Goal: Task Accomplishment & Management: Use online tool/utility

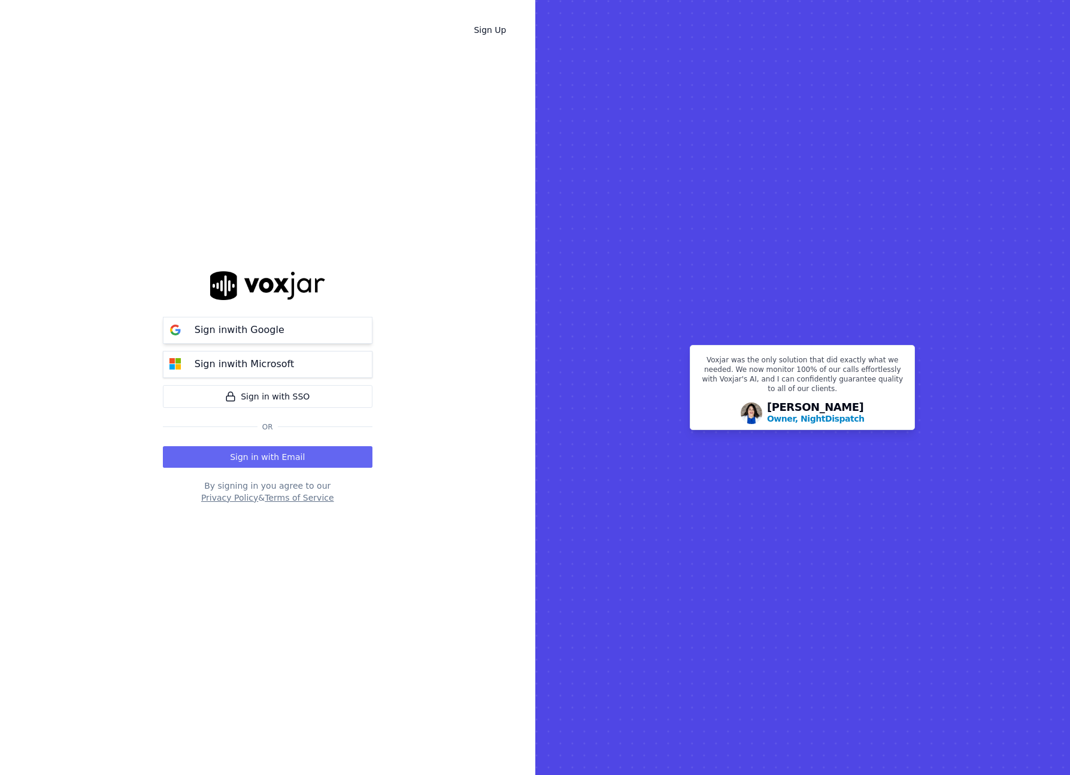
click at [260, 327] on p "Sign in with Google" at bounding box center [240, 330] width 90 height 14
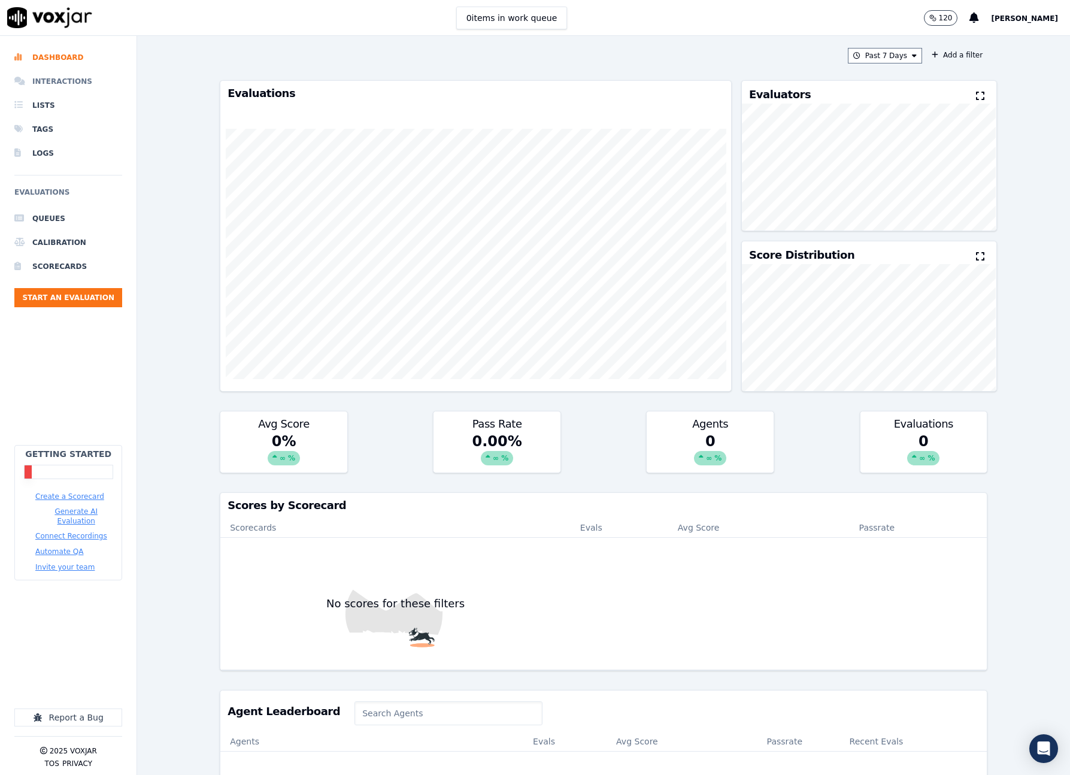
click at [57, 83] on li "Interactions" at bounding box center [68, 81] width 108 height 24
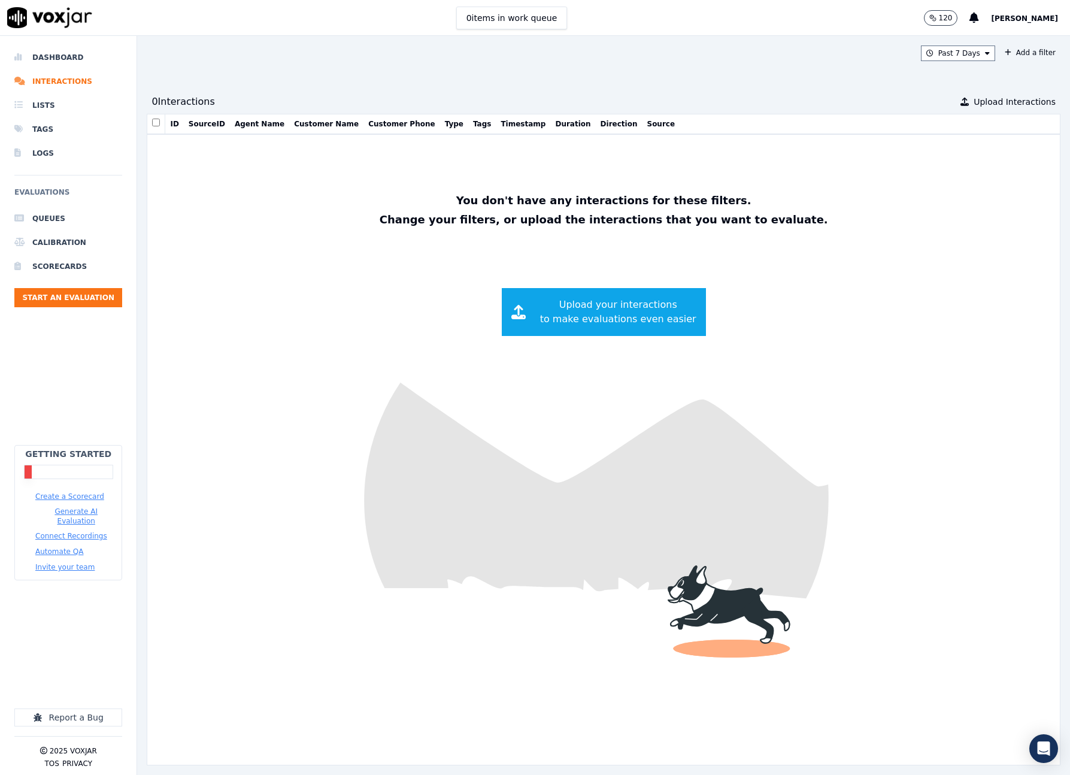
click at [204, 122] on button "SourceID" at bounding box center [207, 124] width 37 height 10
click at [45, 104] on li "Lists" at bounding box center [68, 105] width 108 height 24
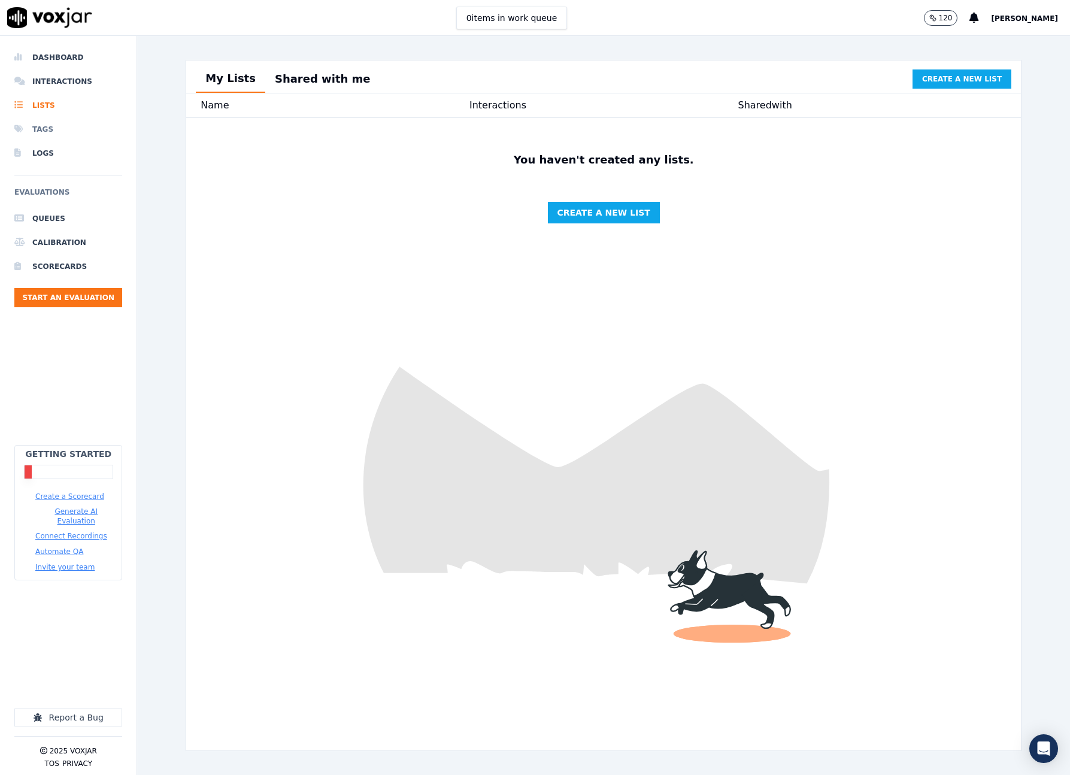
click at [40, 125] on li "Tags" at bounding box center [68, 129] width 108 height 24
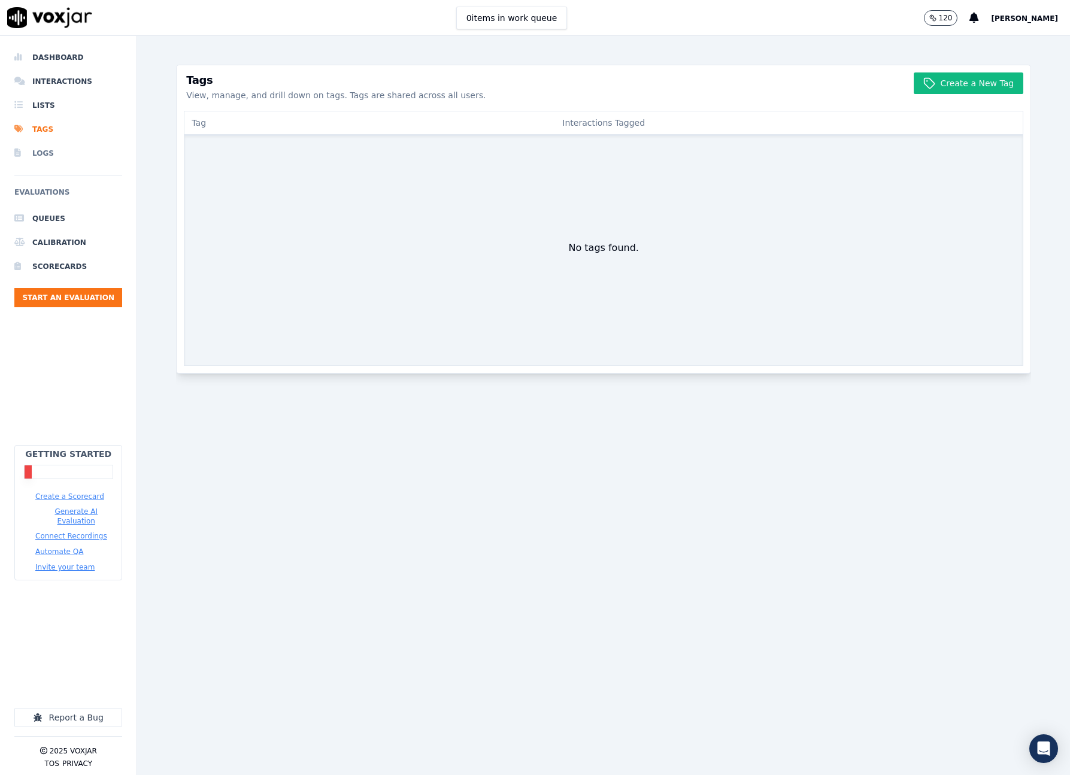
click at [54, 151] on li "Logs" at bounding box center [68, 153] width 108 height 24
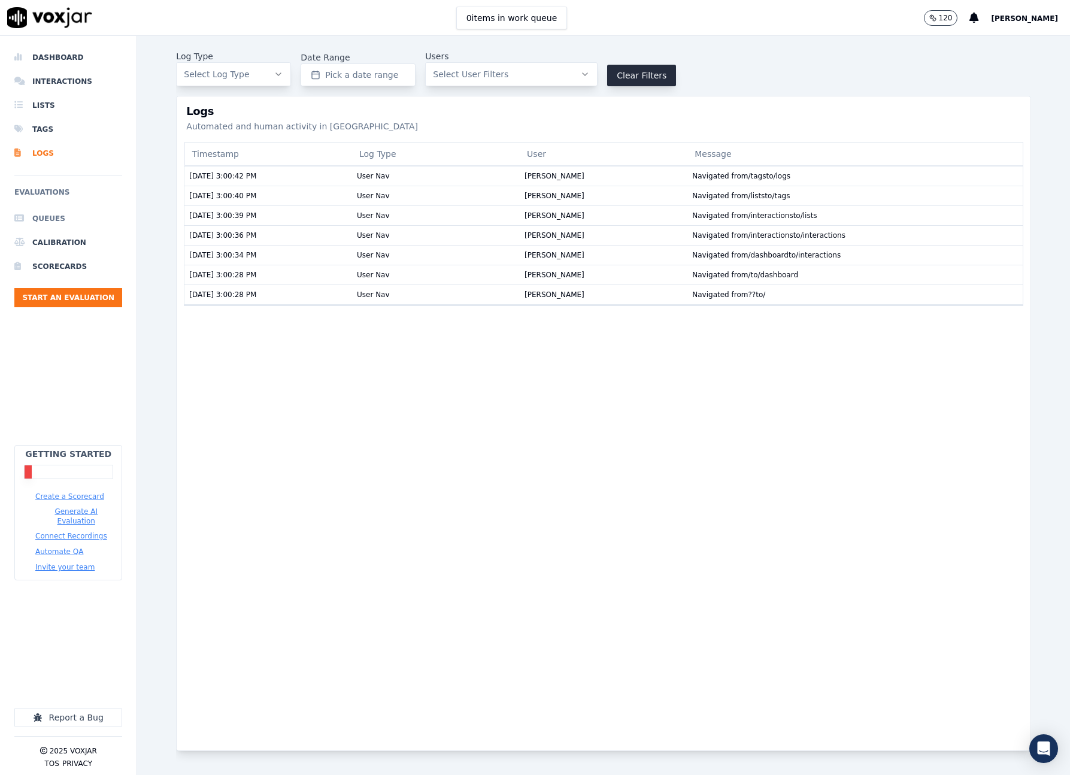
click at [61, 215] on li "Queues" at bounding box center [68, 219] width 108 height 24
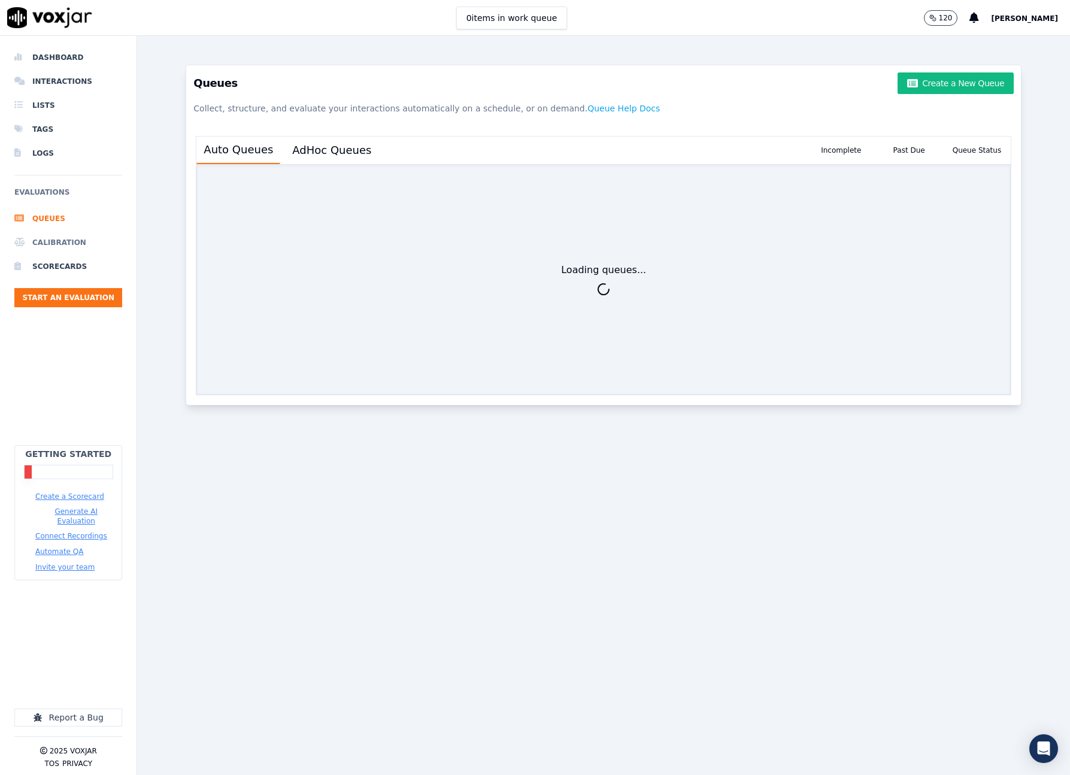
click at [55, 238] on li "Calibration" at bounding box center [68, 242] width 108 height 24
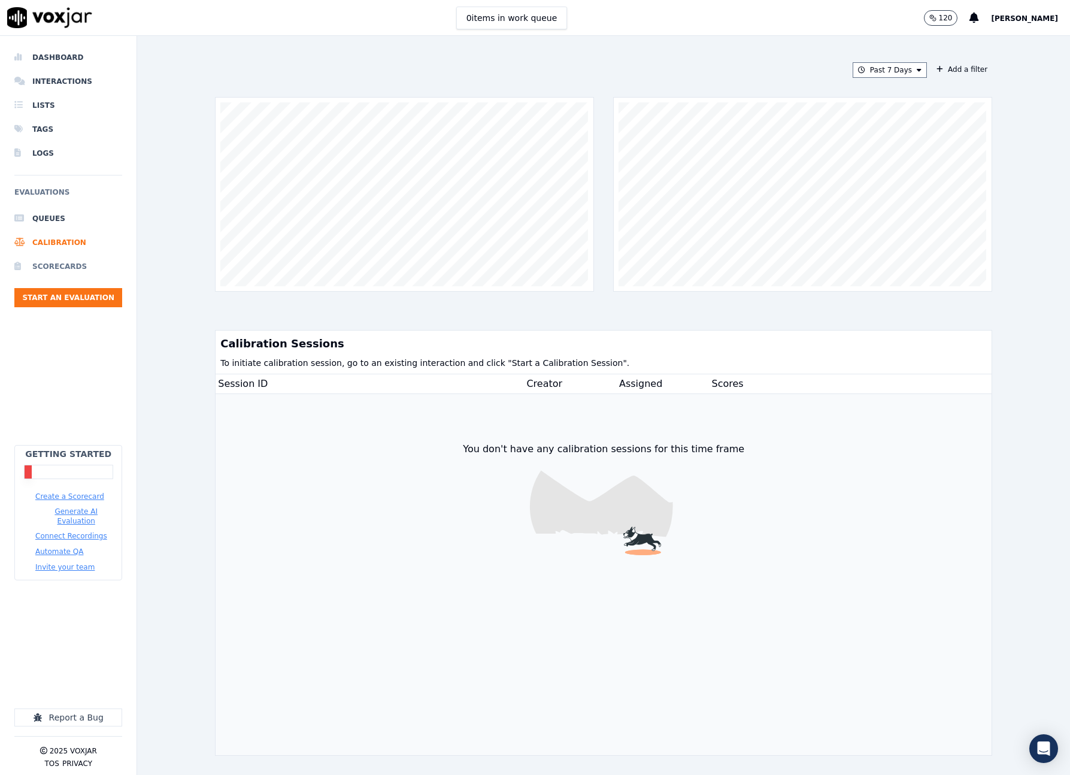
click at [41, 264] on li "Scorecards" at bounding box center [68, 266] width 108 height 24
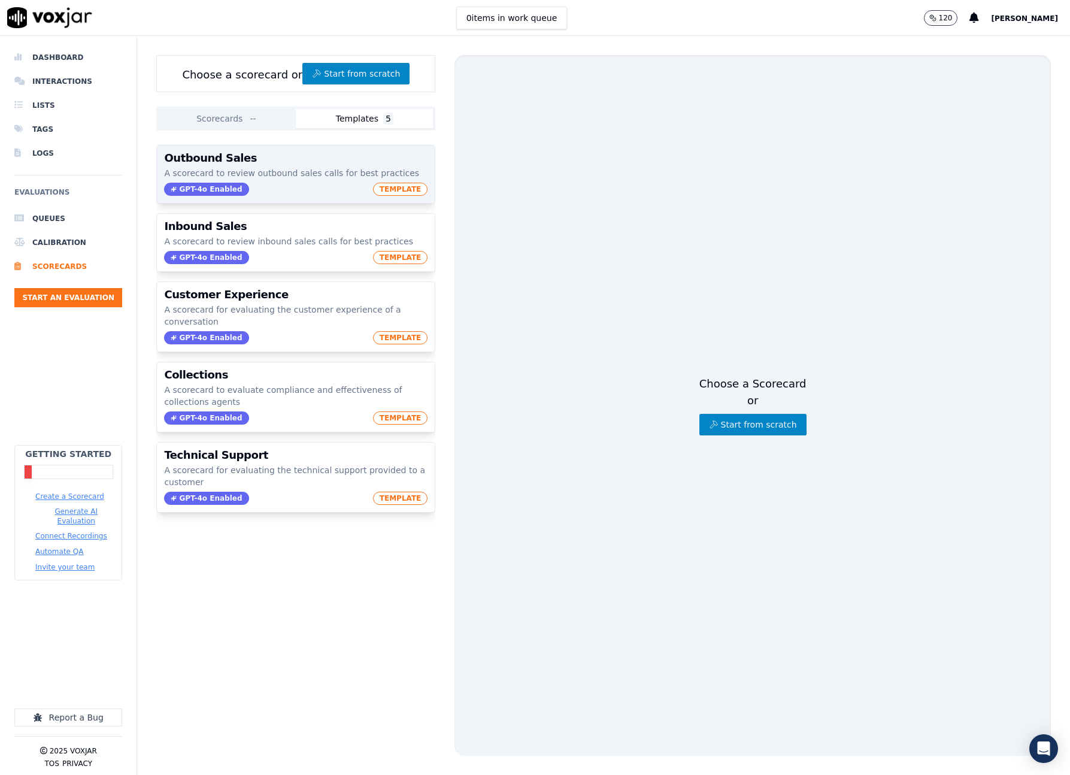
click at [399, 183] on span "TEMPLATE" at bounding box center [400, 189] width 55 height 13
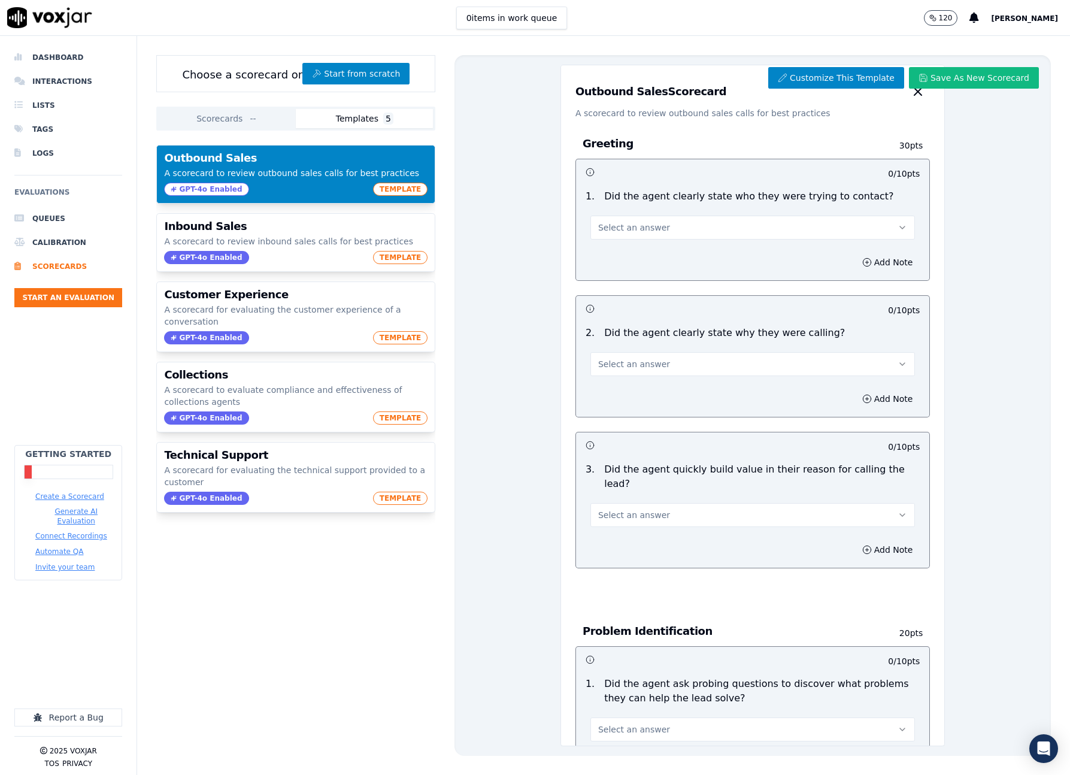
click at [660, 200] on p "Did the agent clearly state who they were trying to contact?" at bounding box center [748, 196] width 289 height 14
click at [482, 242] on div "Customize This Template Save As New Scorecard Outbound Sales Scorecard A scorec…" at bounding box center [752, 405] width 596 height 700
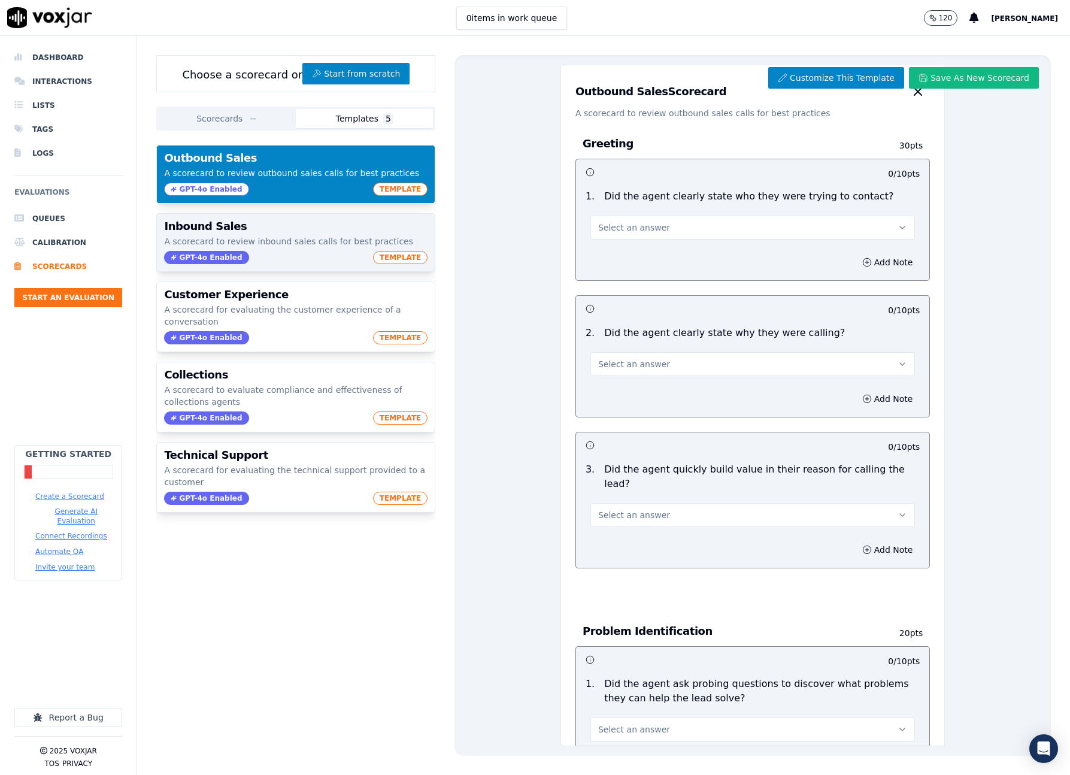
click at [305, 244] on p "A scorecard to review inbound sales calls for best practices" at bounding box center [295, 241] width 263 height 12
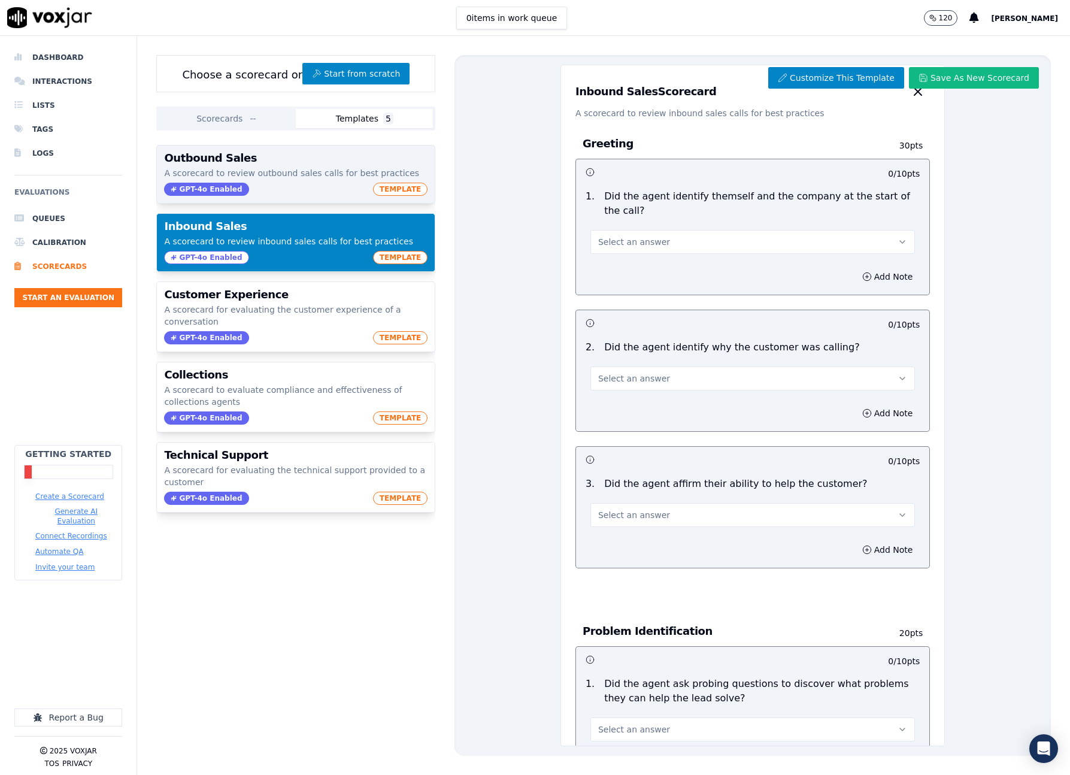
click at [310, 180] on div "Outbound Sales A scorecard to review outbound sales calls for best practices GP…" at bounding box center [296, 173] width 278 height 57
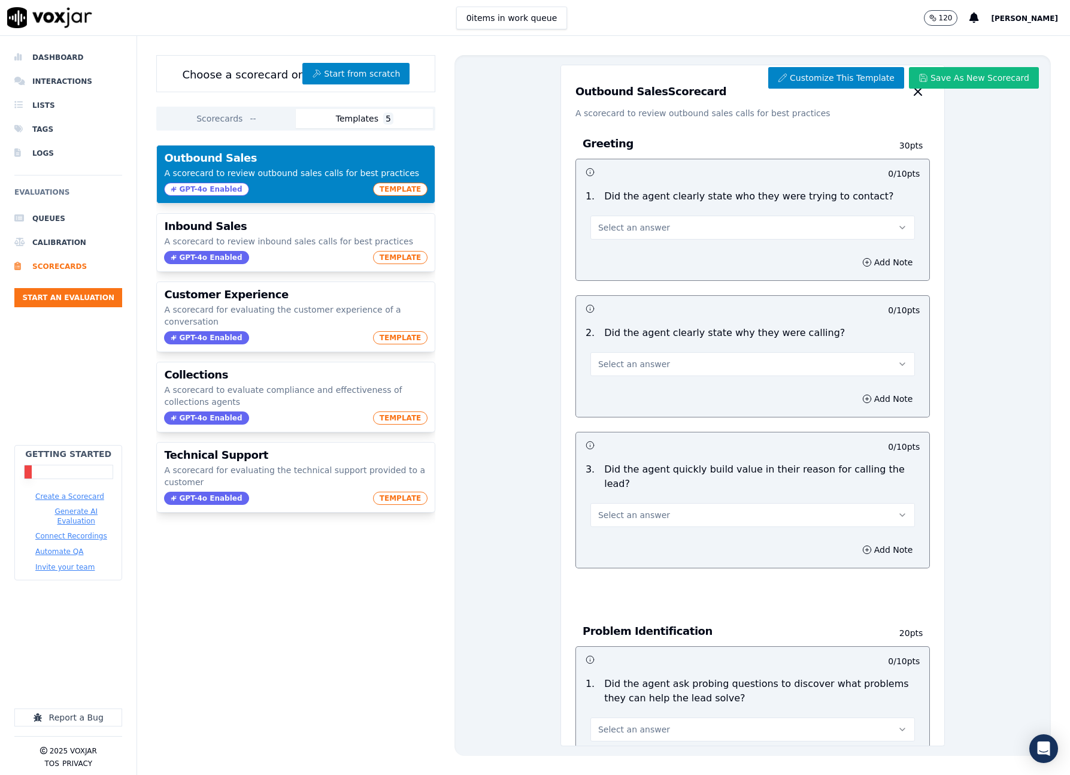
click at [227, 117] on button "Scorecards --" at bounding box center [227, 118] width 137 height 19
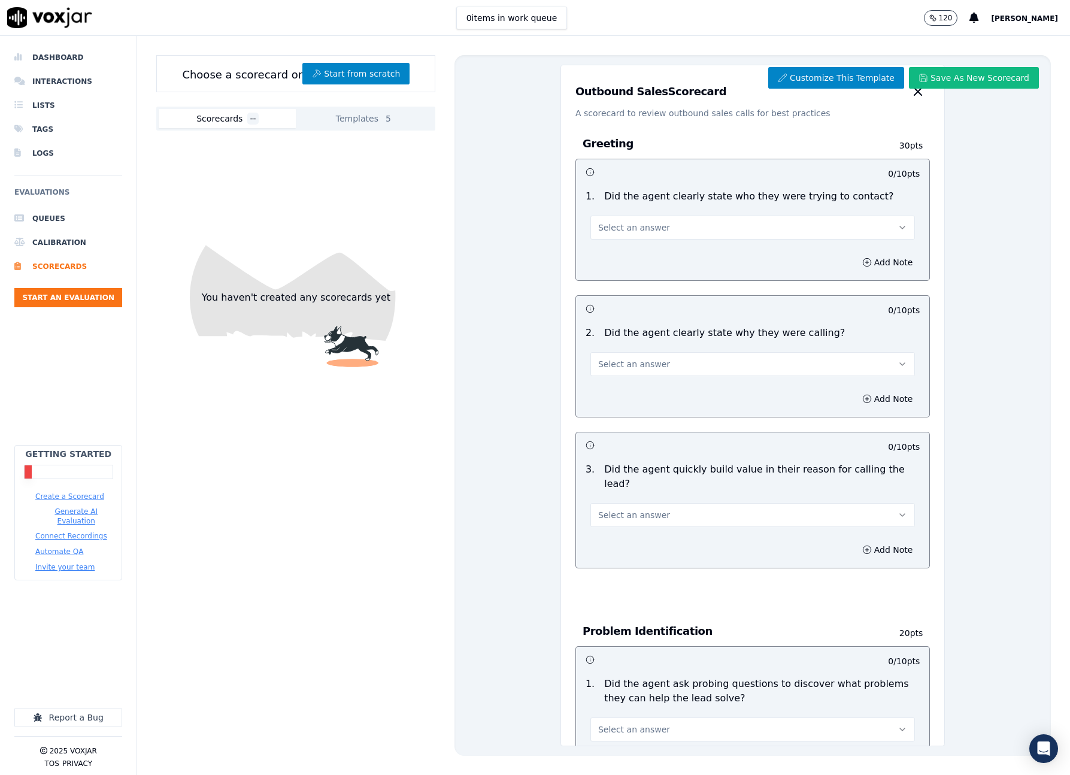
click at [335, 119] on button "Templates 5" at bounding box center [364, 118] width 137 height 19
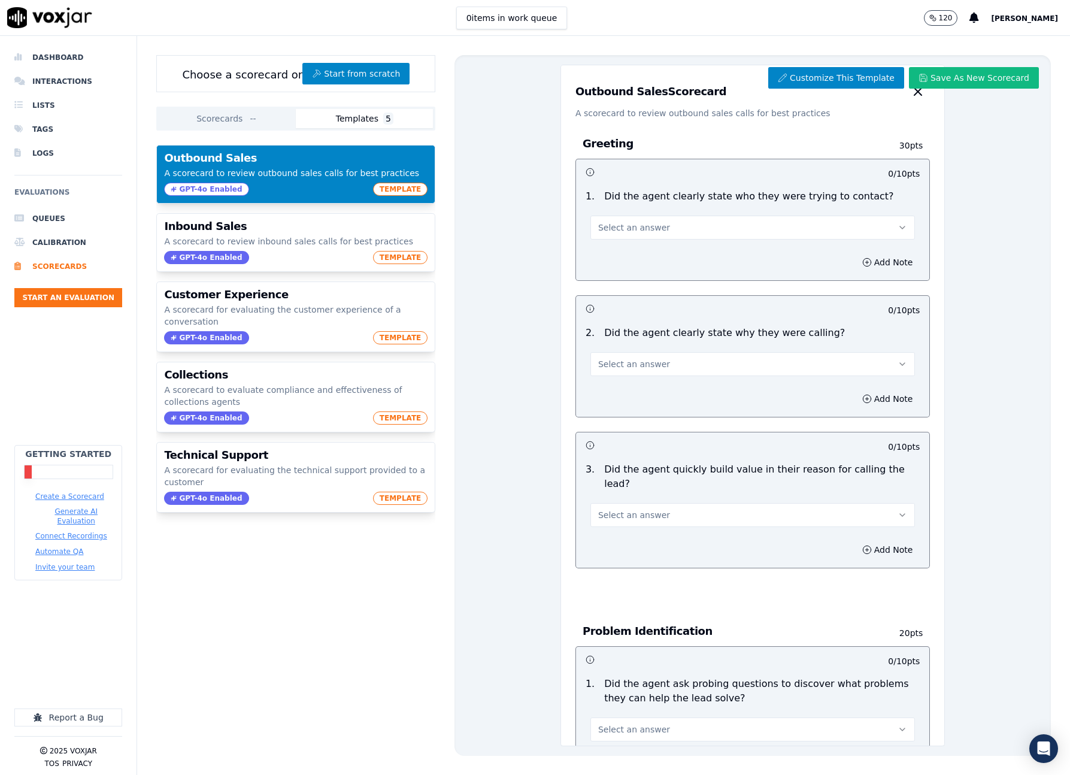
click at [517, 87] on div "Customize This Template Save As New Scorecard Outbound Sales Scorecard A scorec…" at bounding box center [752, 405] width 596 height 700
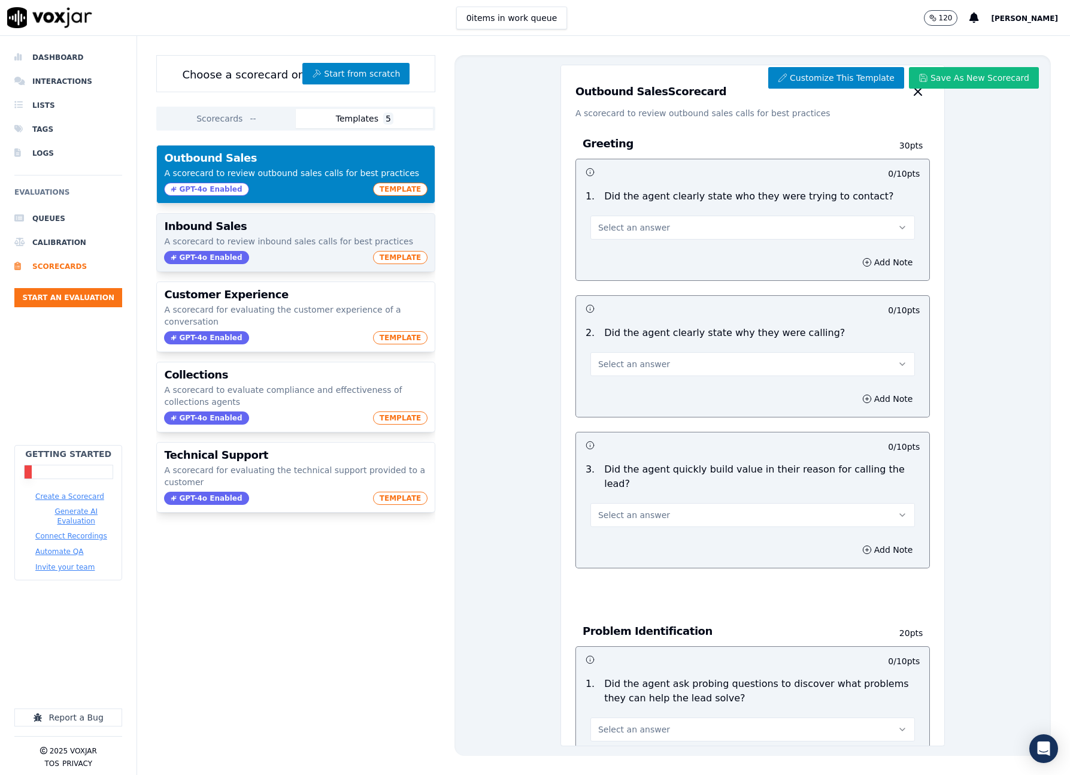
click at [291, 235] on div "Inbound Sales A scorecard to review inbound sales calls for best practices GPT-…" at bounding box center [296, 242] width 278 height 57
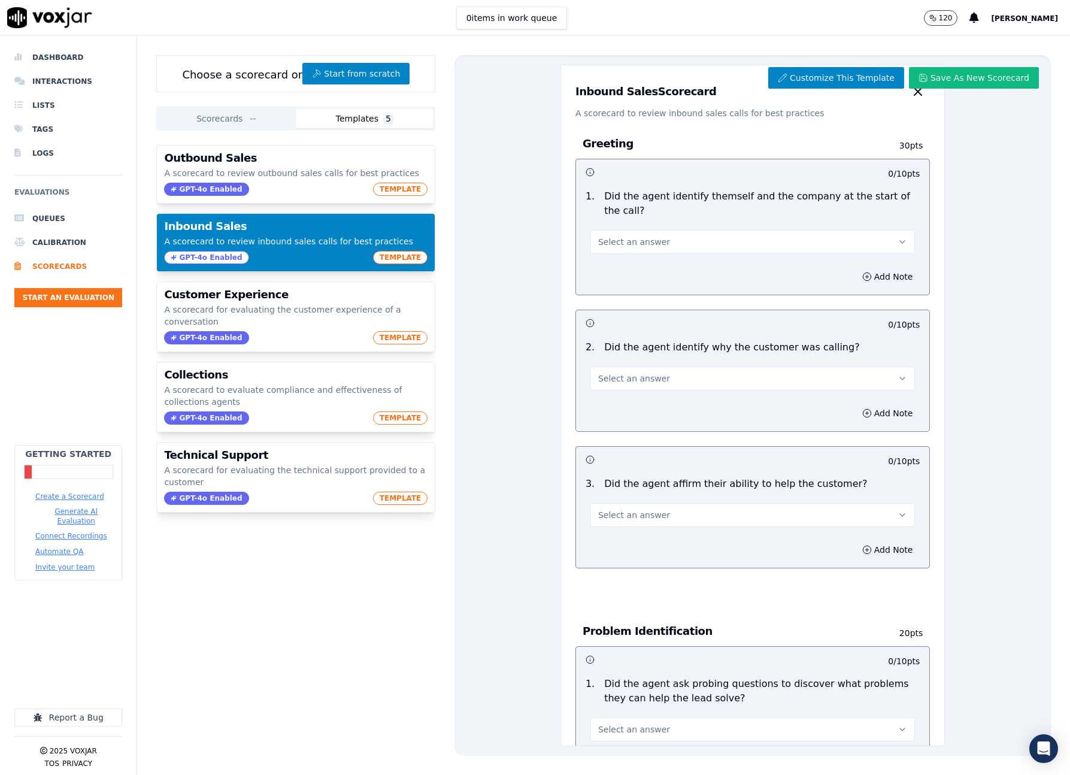
click at [418, 262] on span "TEMPLATE" at bounding box center [400, 257] width 55 height 13
click at [412, 258] on span "TEMPLATE" at bounding box center [400, 257] width 55 height 13
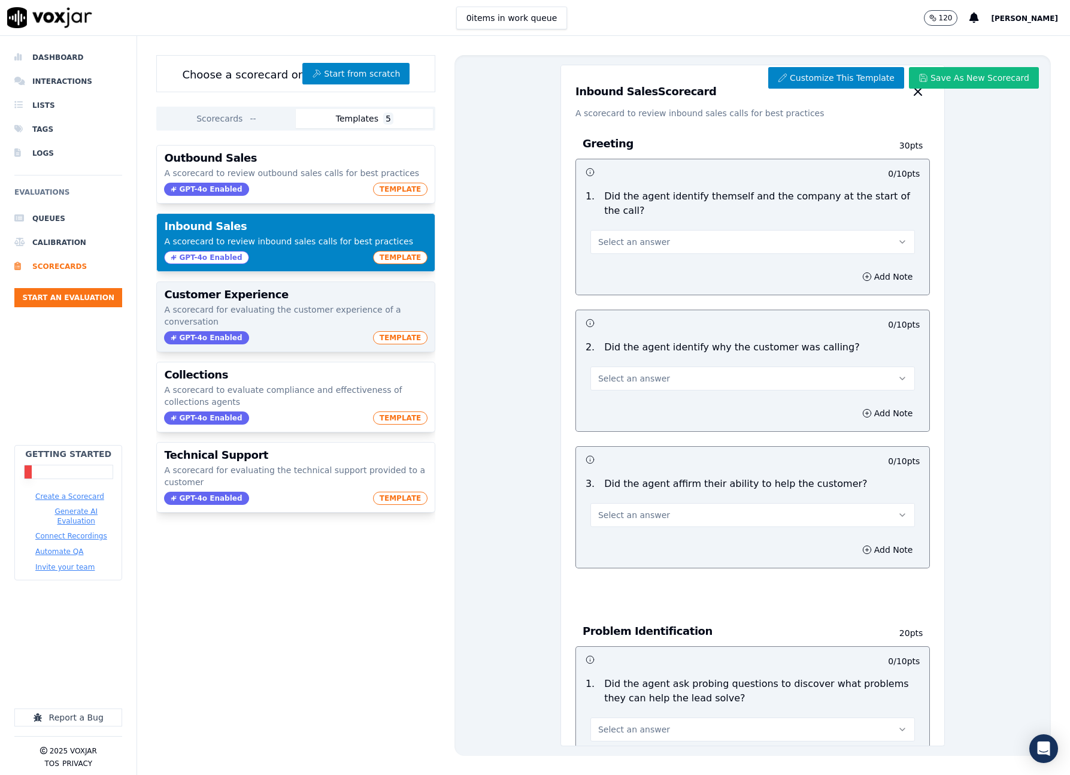
click at [321, 299] on h3 "Customer Experience" at bounding box center [295, 294] width 263 height 11
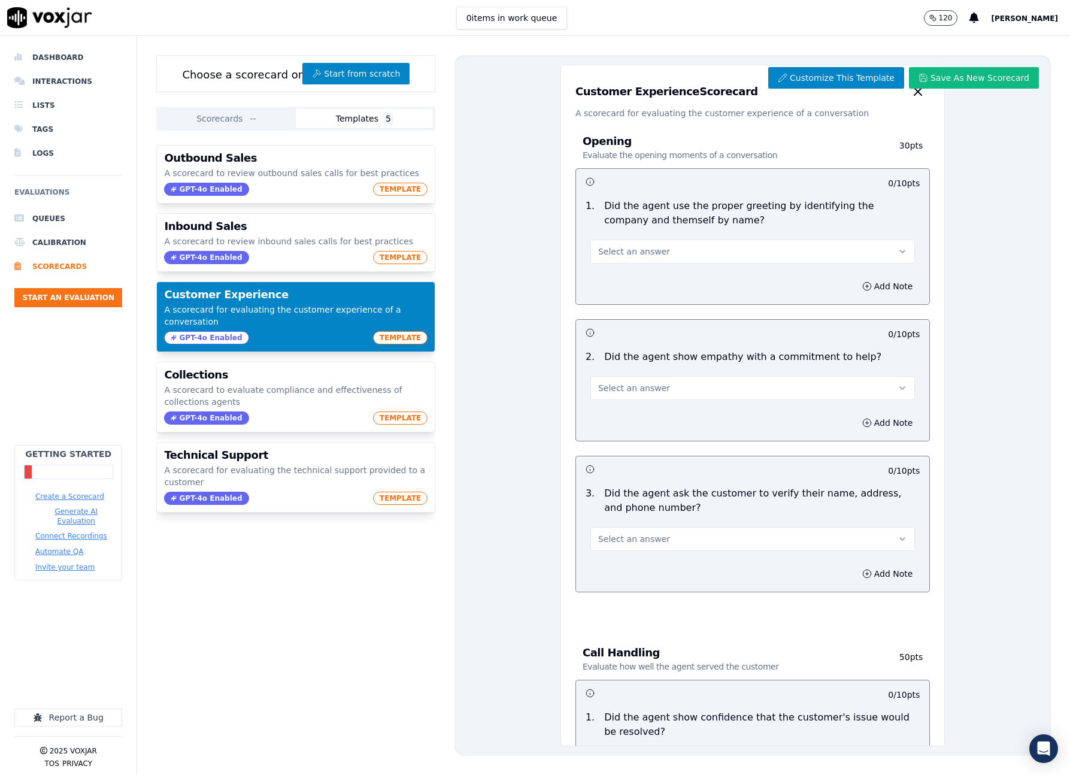
click at [388, 335] on span "TEMPLATE" at bounding box center [400, 337] width 55 height 13
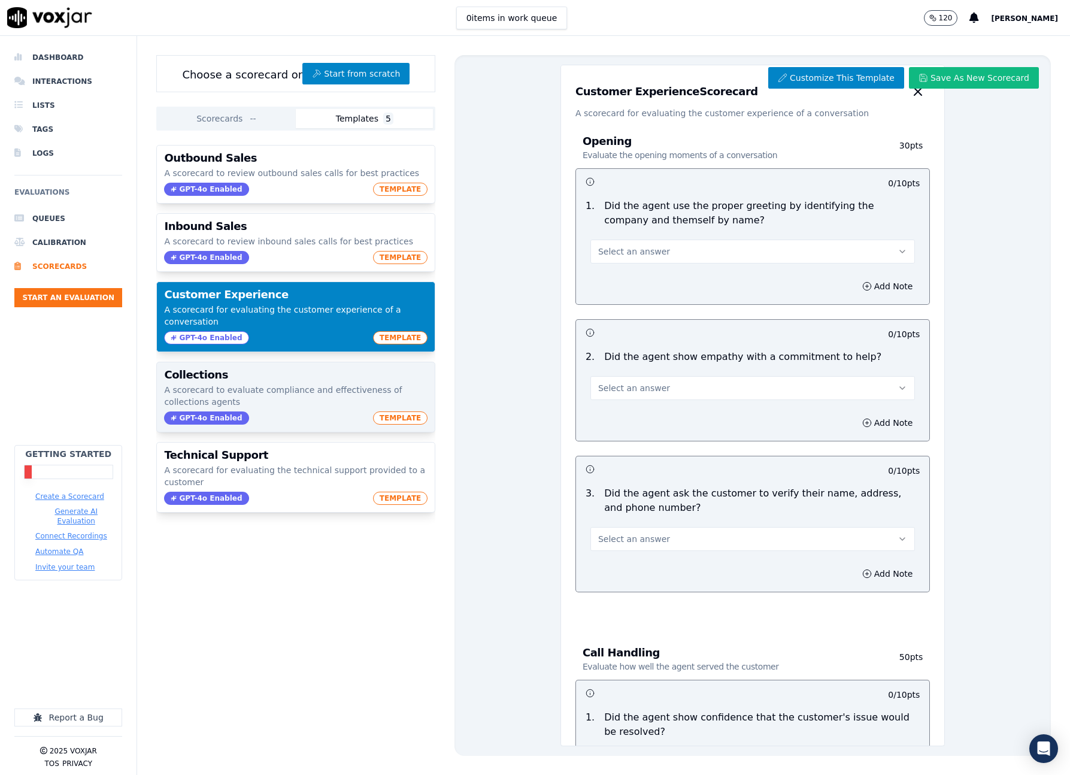
click at [314, 379] on h3 "Collections" at bounding box center [295, 374] width 263 height 11
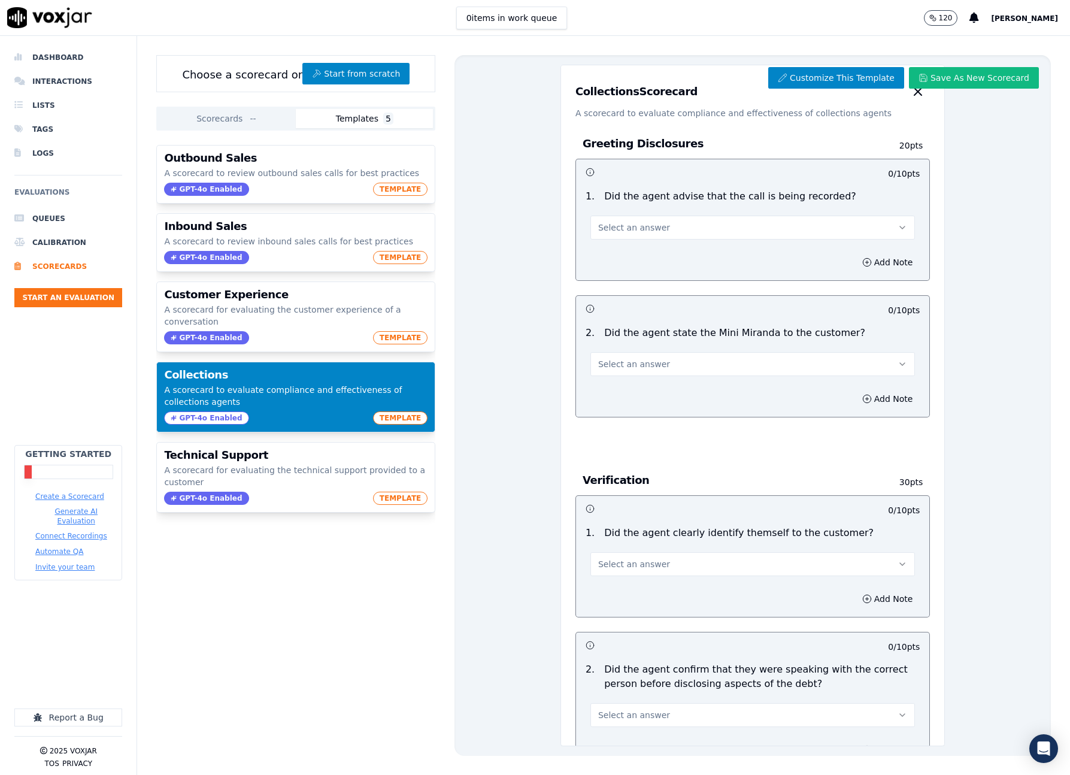
click at [396, 415] on span "TEMPLATE" at bounding box center [400, 417] width 55 height 13
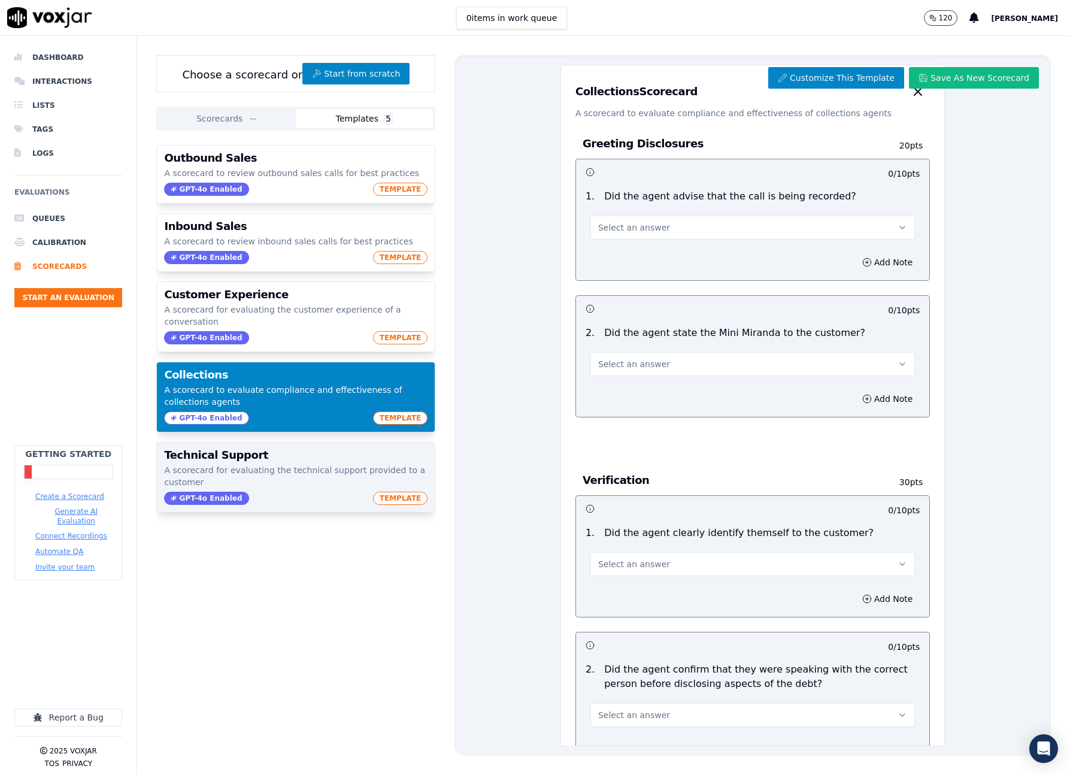
click at [323, 472] on p "A scorecard for evaluating the technical support provided to a customer" at bounding box center [295, 476] width 263 height 24
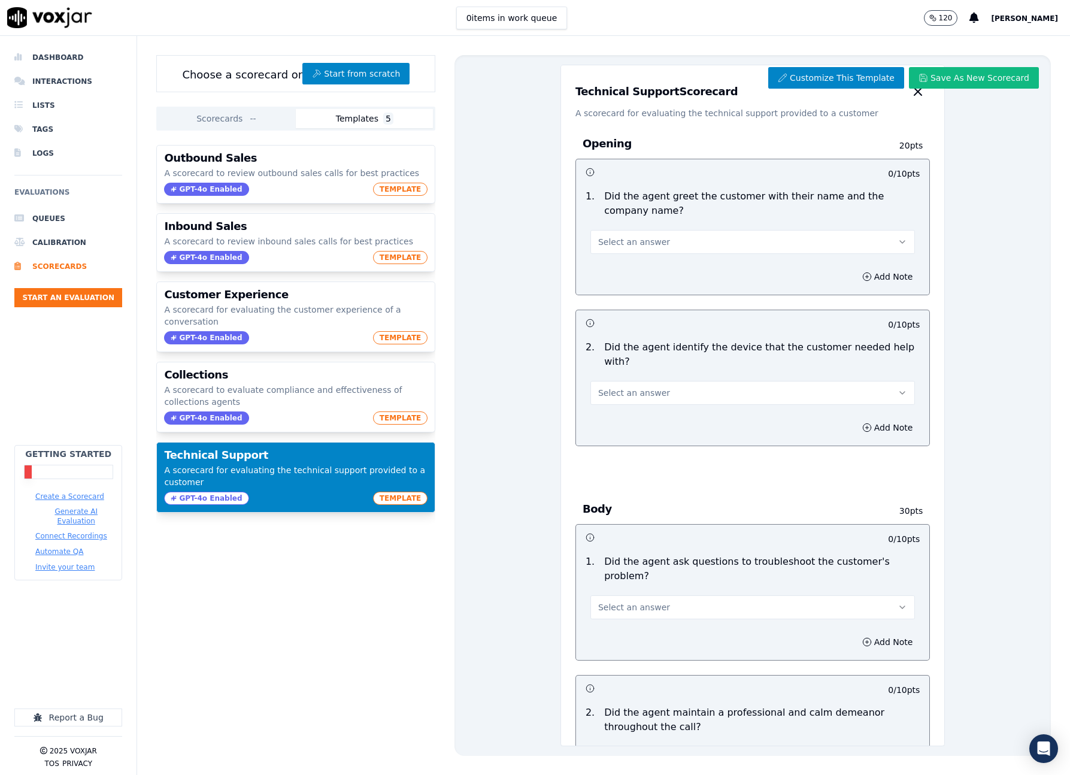
click at [386, 499] on span "TEMPLATE" at bounding box center [400, 497] width 55 height 13
click at [674, 242] on button "Select an answer" at bounding box center [752, 242] width 324 height 24
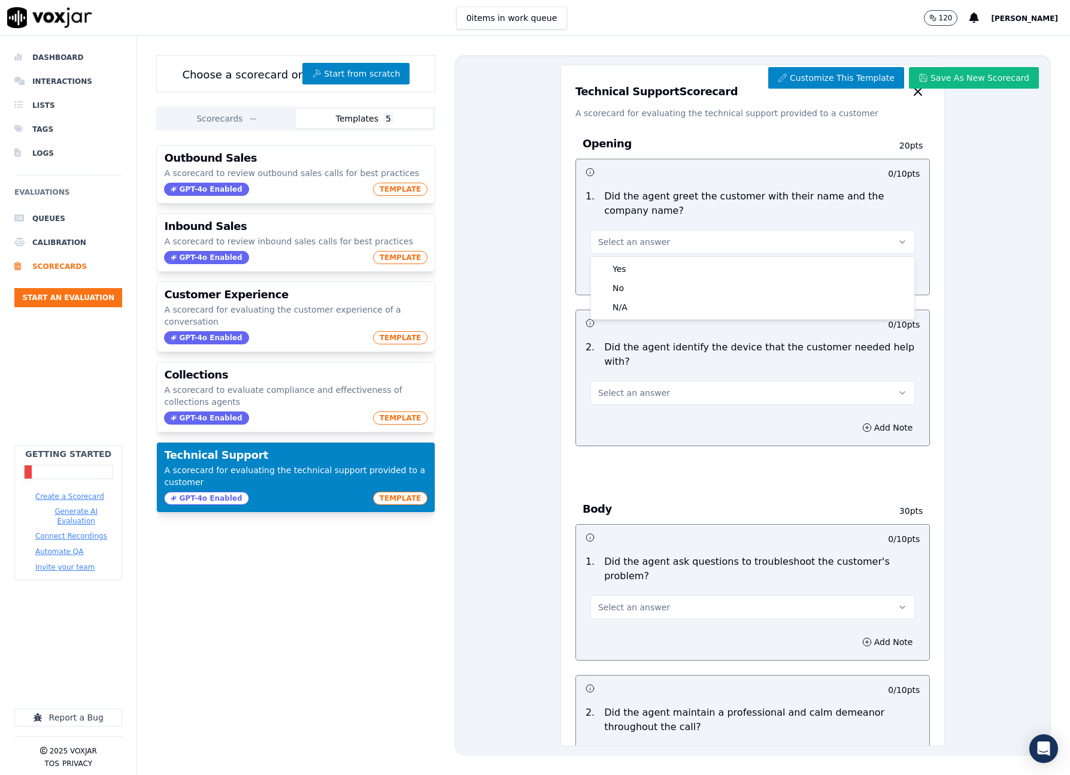
click at [517, 209] on div "Customize This Template Save As New Scorecard Technical Support Scorecard A sco…" at bounding box center [752, 405] width 596 height 700
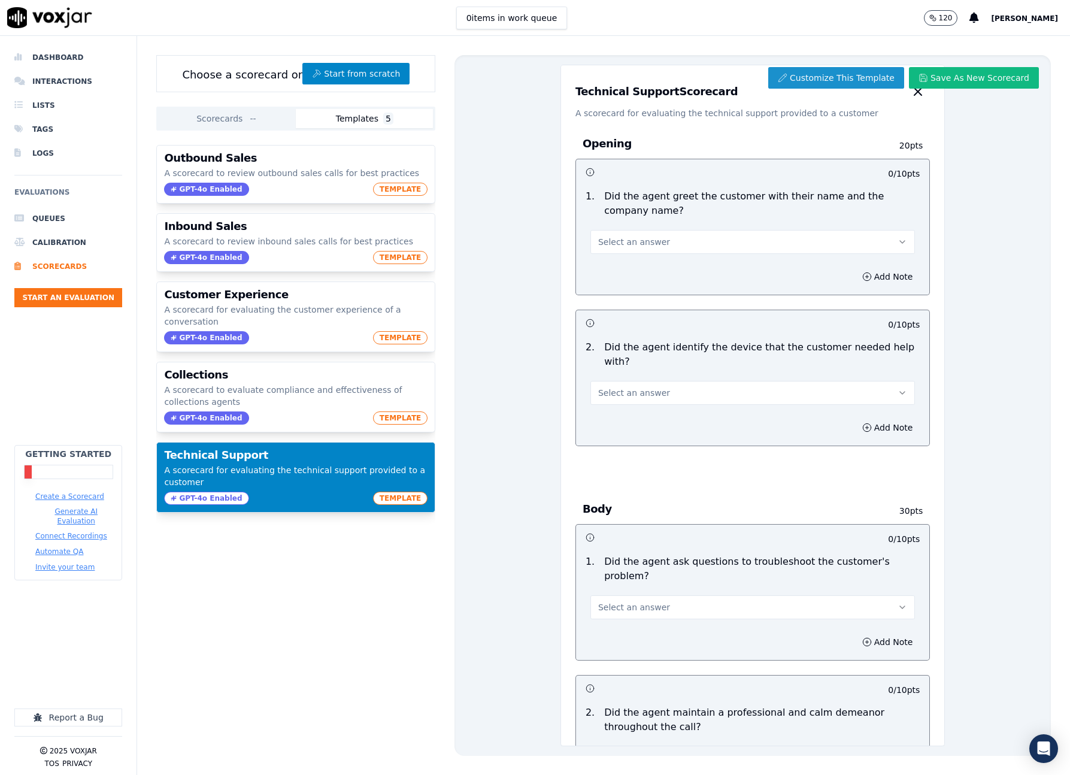
click at [876, 76] on button "Customize This Template" at bounding box center [836, 78] width 136 height 22
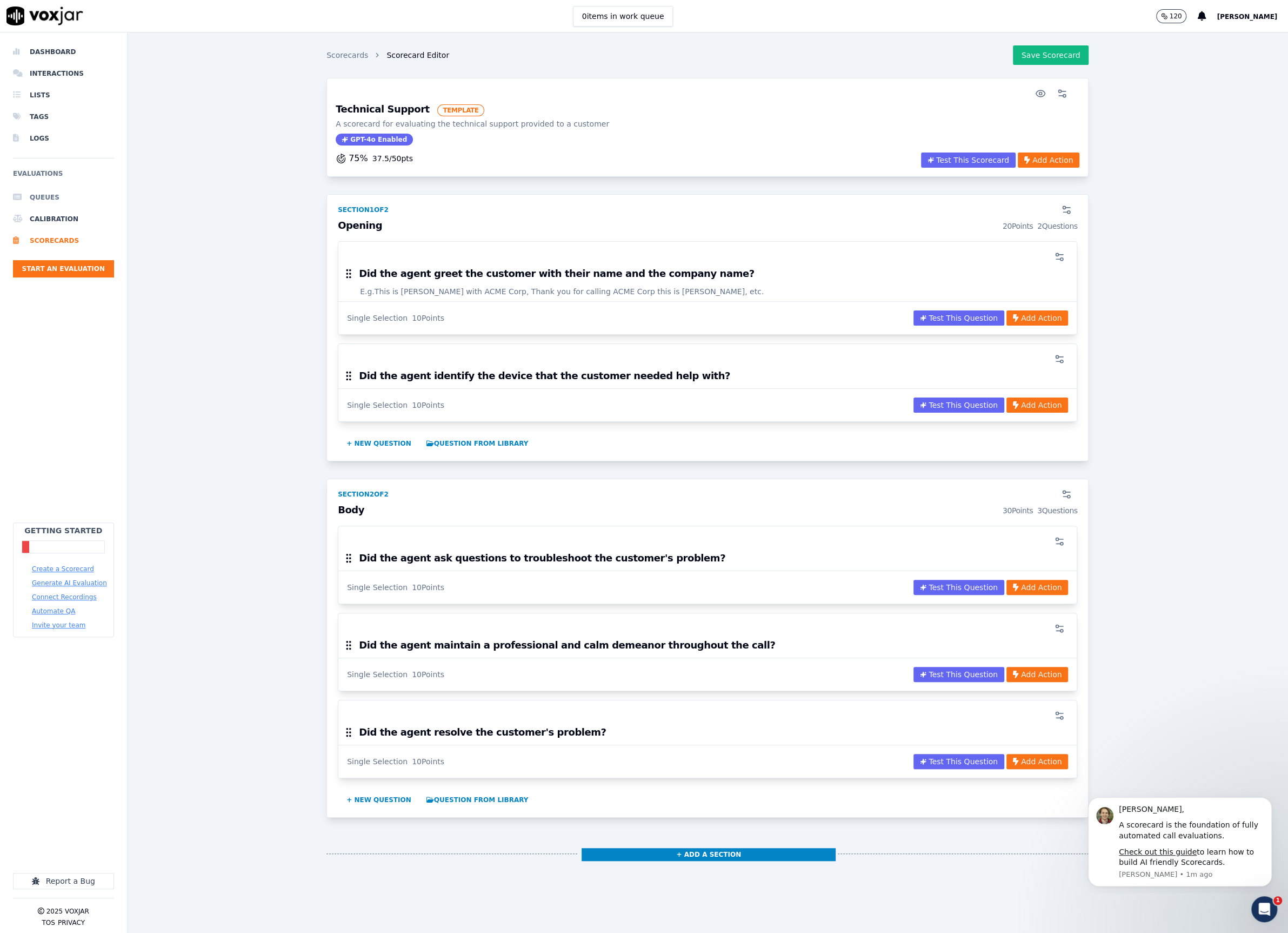
click at [28, 201] on li "Queues" at bounding box center [63, 198] width 101 height 22
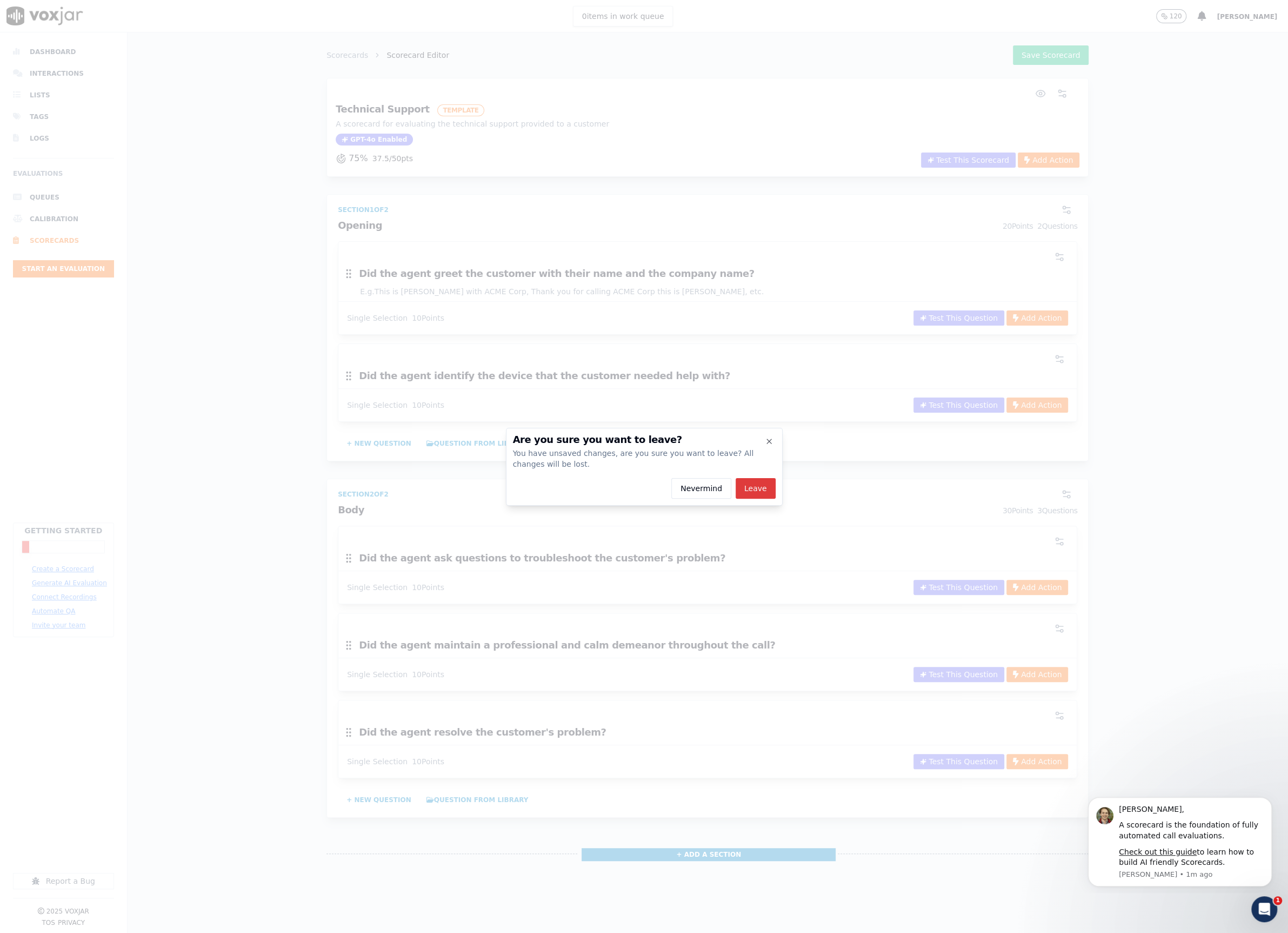
click at [748, 493] on button "Leave" at bounding box center [756, 488] width 40 height 21
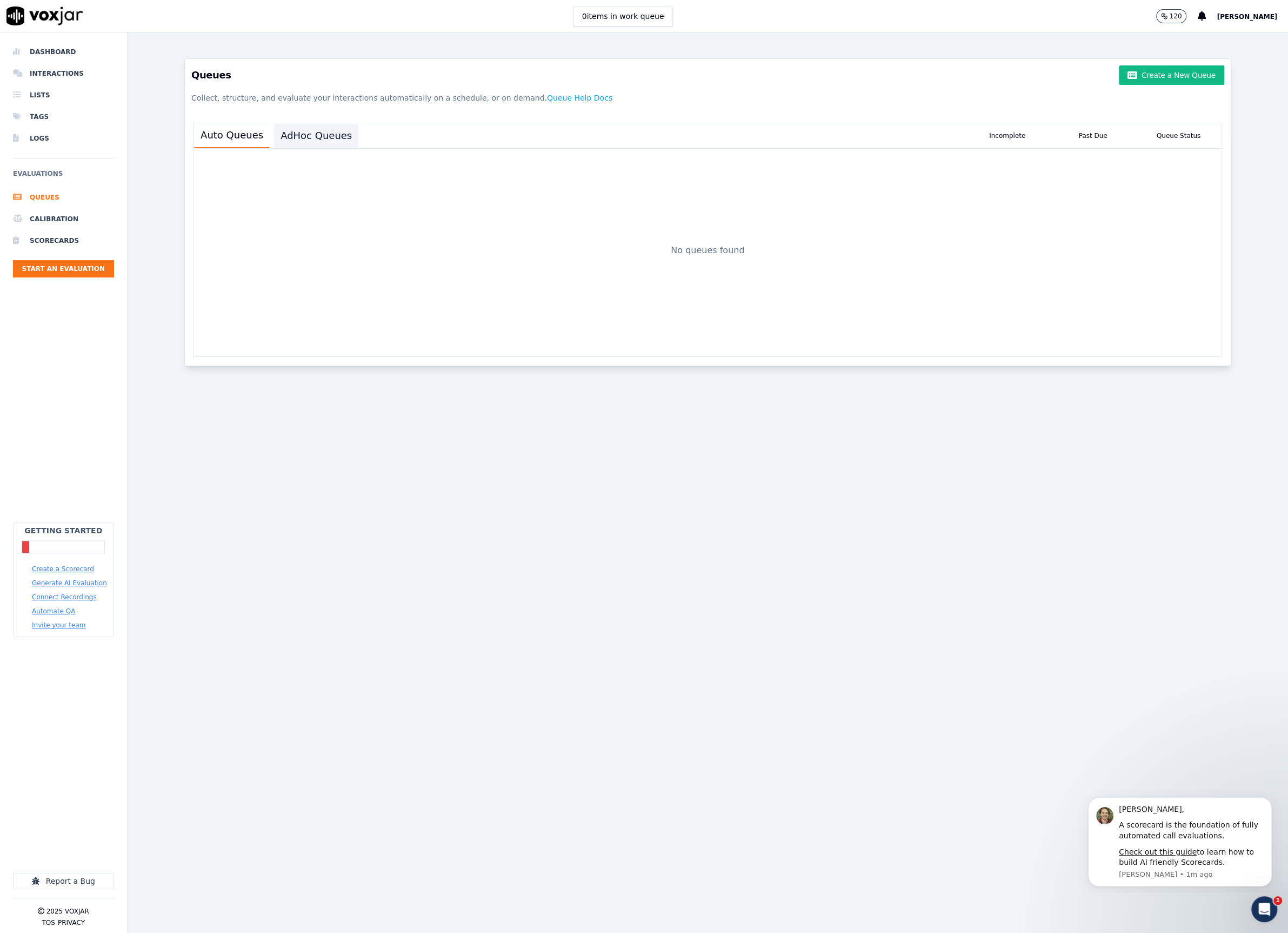
click at [293, 135] on button "AdHoc Queues" at bounding box center [315, 135] width 84 height 23
click at [234, 133] on button "Auto Queues" at bounding box center [232, 135] width 76 height 23
click at [406, 98] on p "Collect, structure, and evaluate your interactions automatically on a schedule,…" at bounding box center [707, 98] width 1032 height 20
click at [54, 46] on li "Dashboard" at bounding box center [63, 51] width 101 height 22
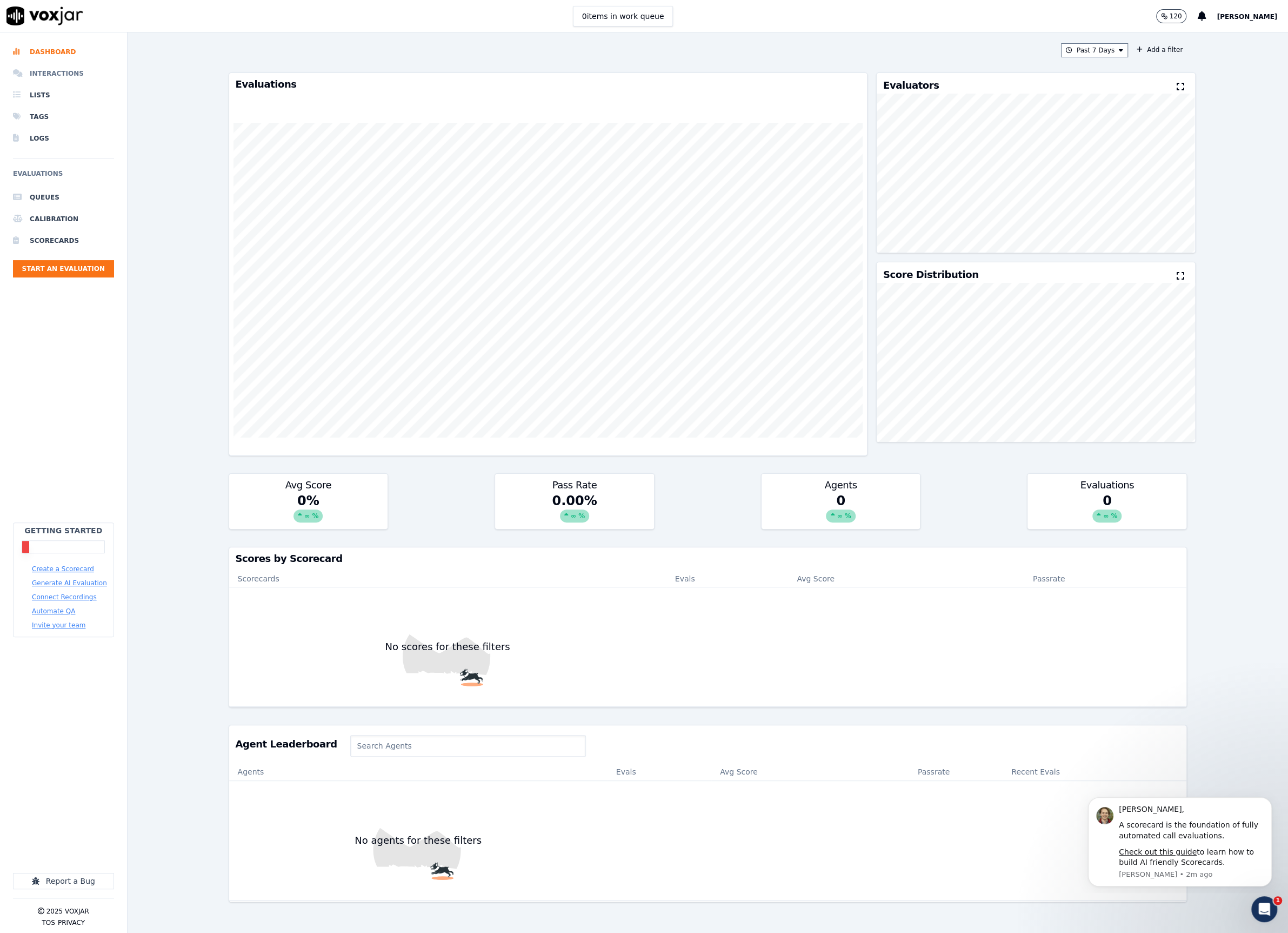
click at [56, 70] on li "Interactions" at bounding box center [63, 73] width 101 height 22
